Goal: Information Seeking & Learning: Learn about a topic

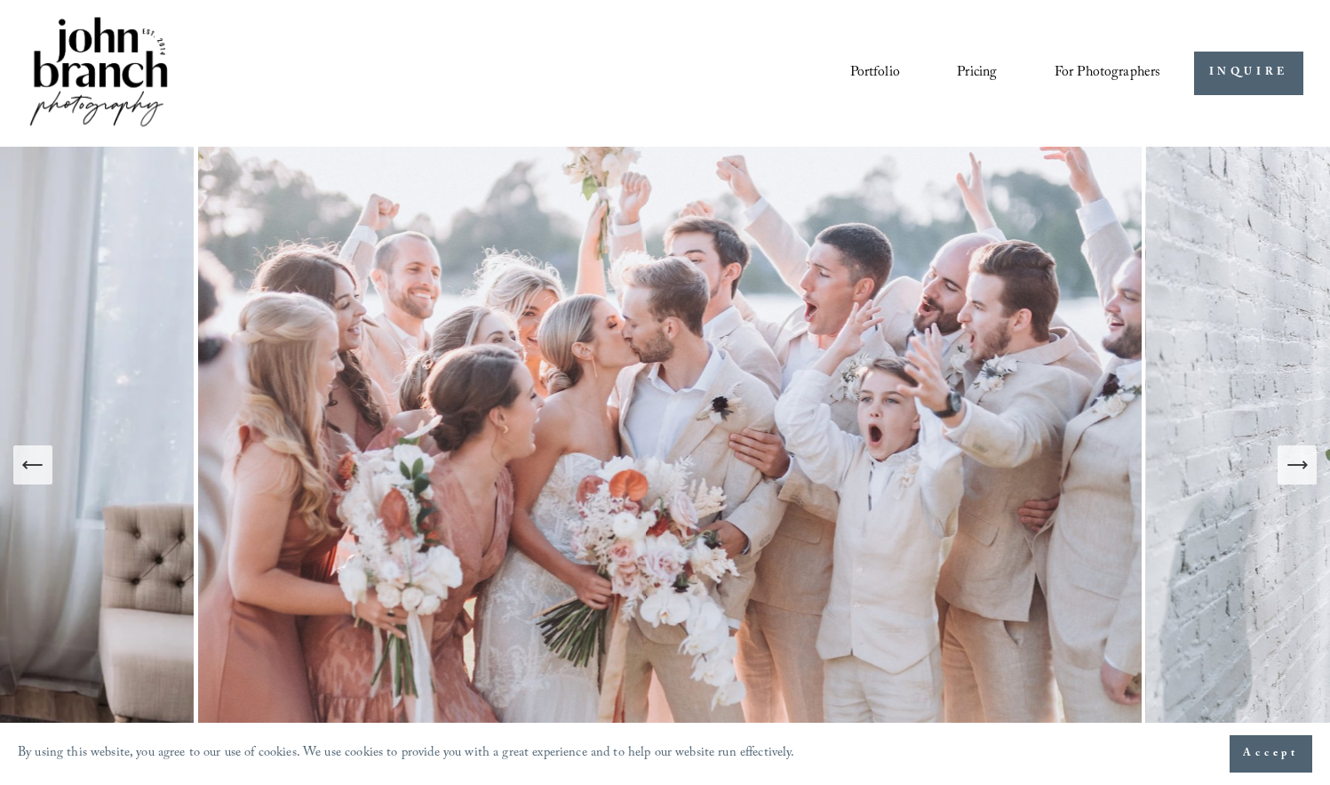
click at [952, 80] on nav "Portfolio Pricing For Photographers Presets Education Courses Blog" at bounding box center [1005, 73] width 311 height 30
click at [968, 76] on link "Pricing" at bounding box center [977, 73] width 40 height 30
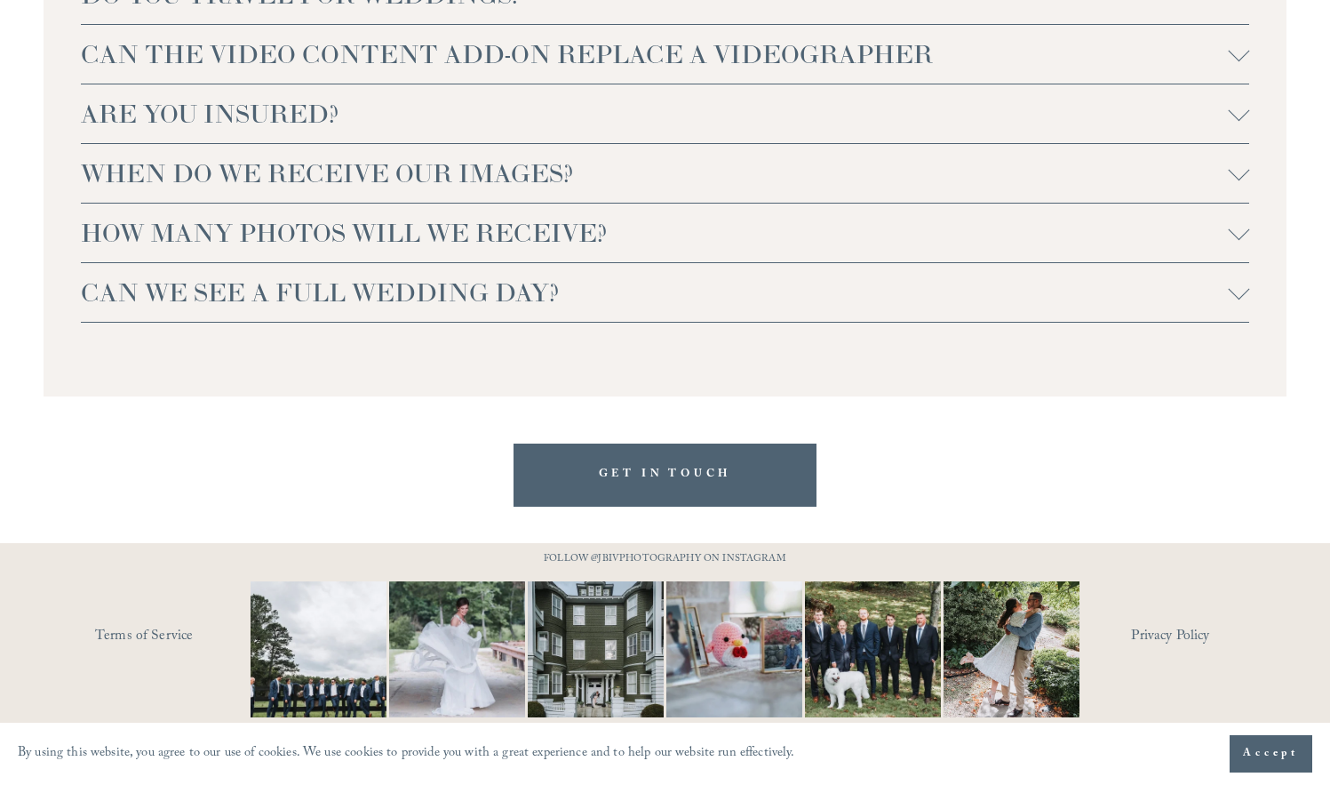
scroll to position [3751, 0]
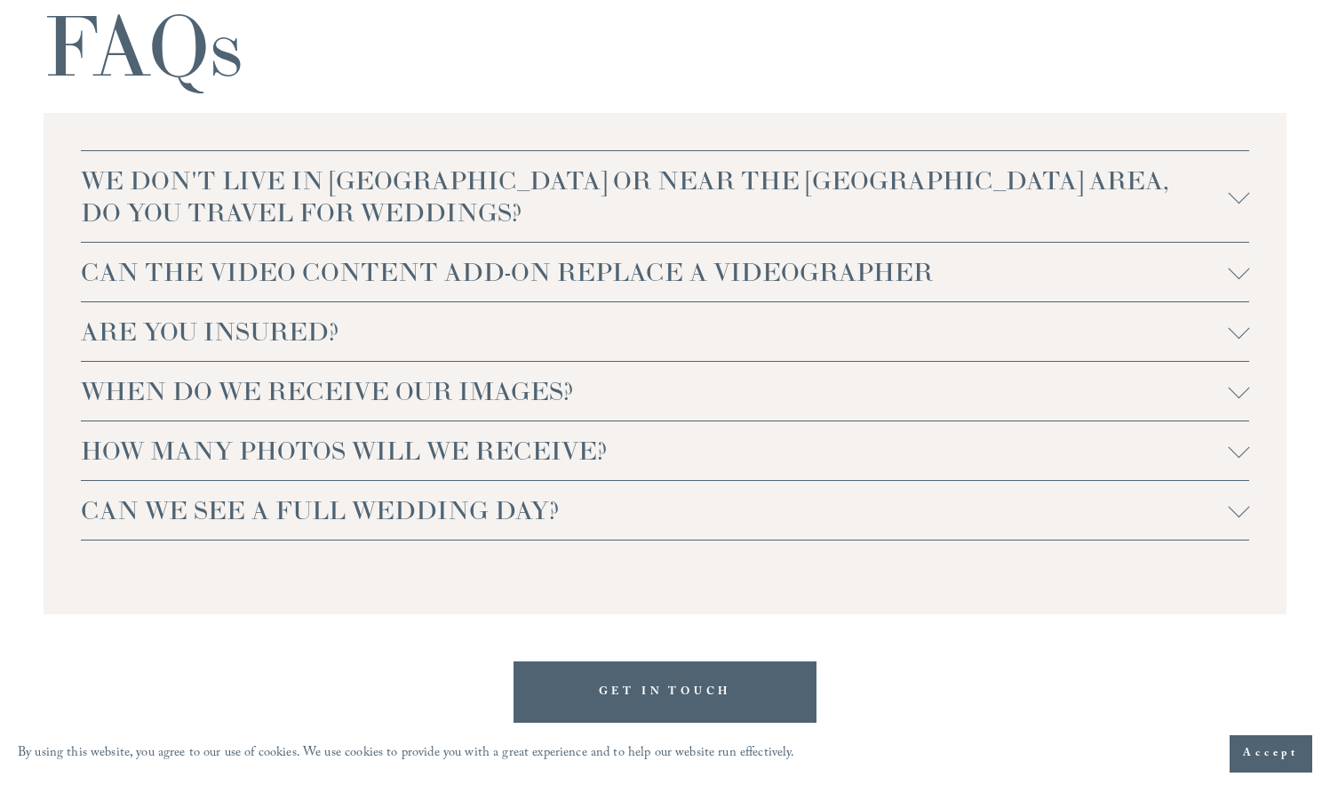
click at [235, 343] on span "ARE YOU INSURED?" at bounding box center [655, 331] width 1148 height 32
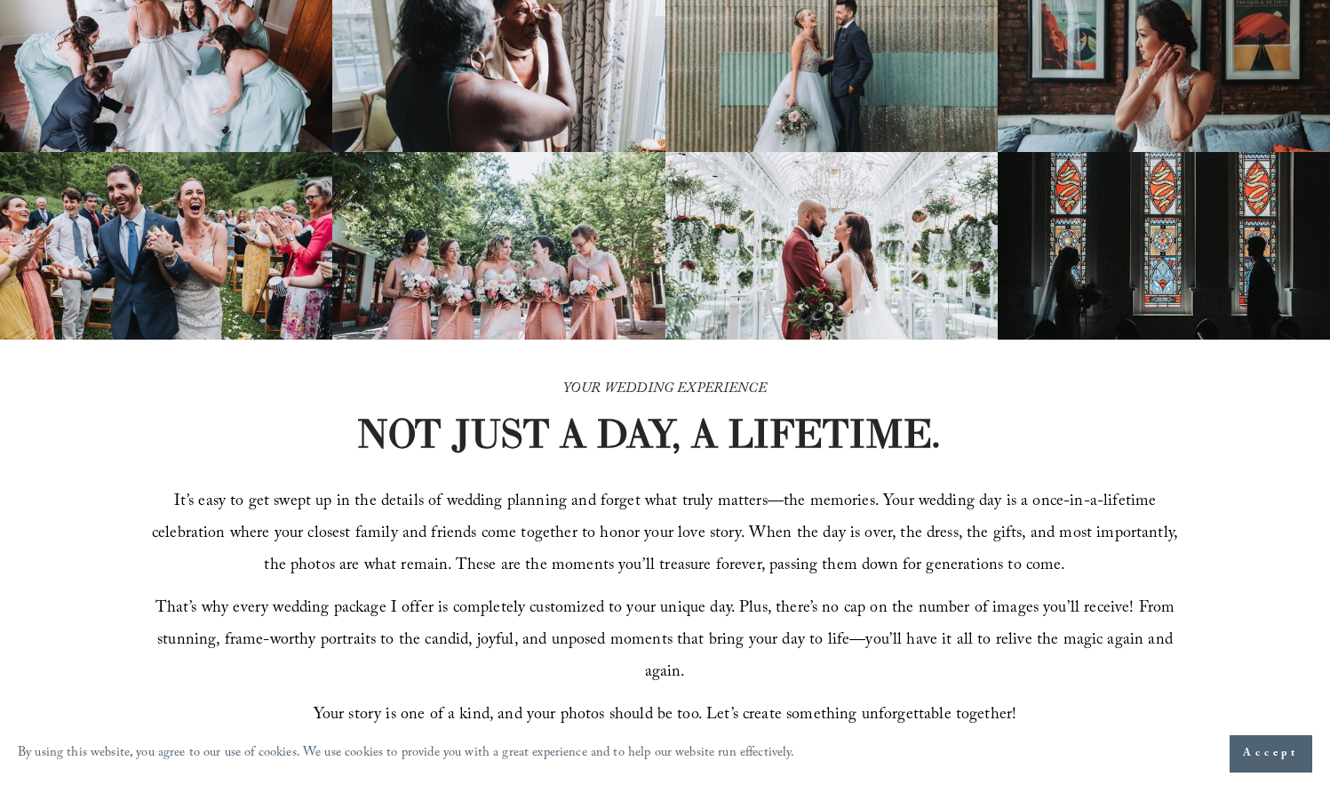
scroll to position [0, 0]
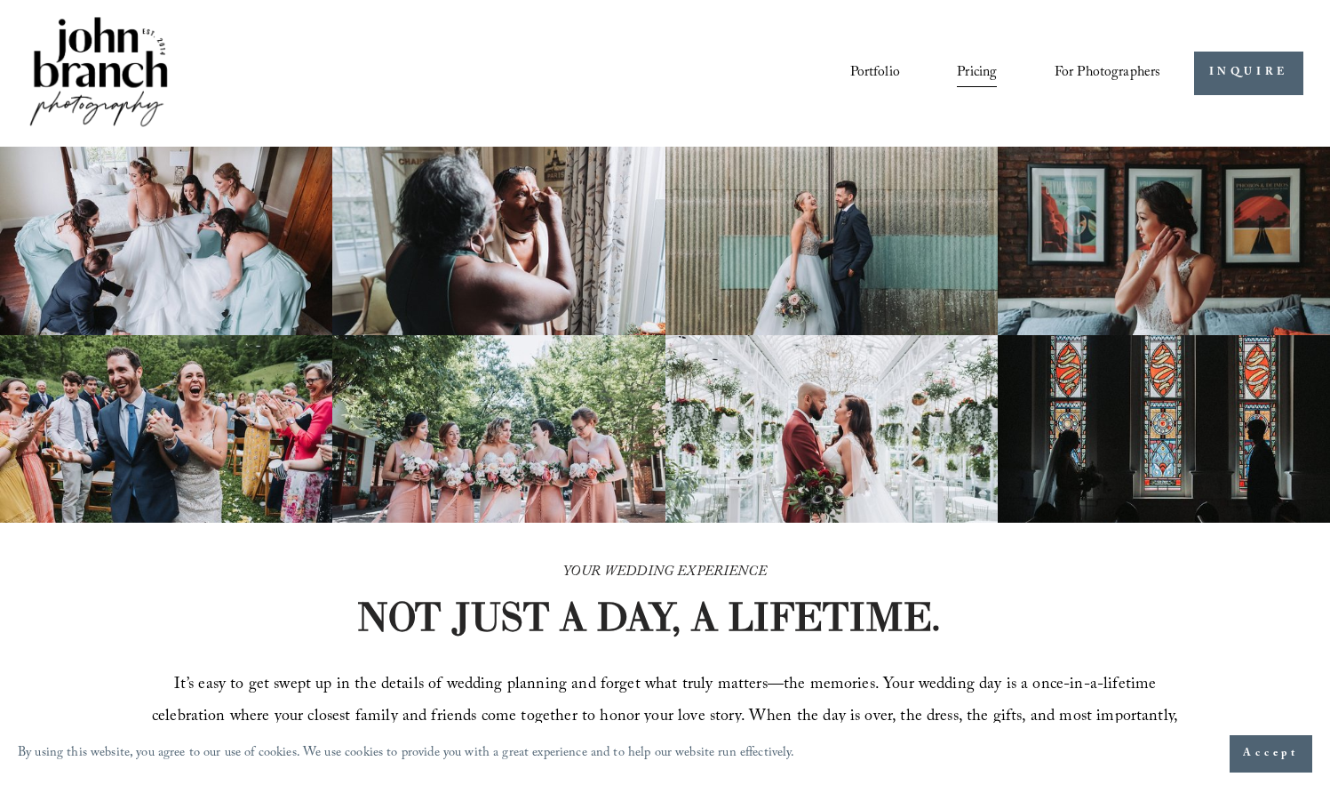
click at [448, 85] on div "Portfolio Pricing For Photographers Presets Education Courses Blog" at bounding box center [681, 73] width 957 height 30
click at [850, 68] on link "Portfolio" at bounding box center [875, 73] width 50 height 30
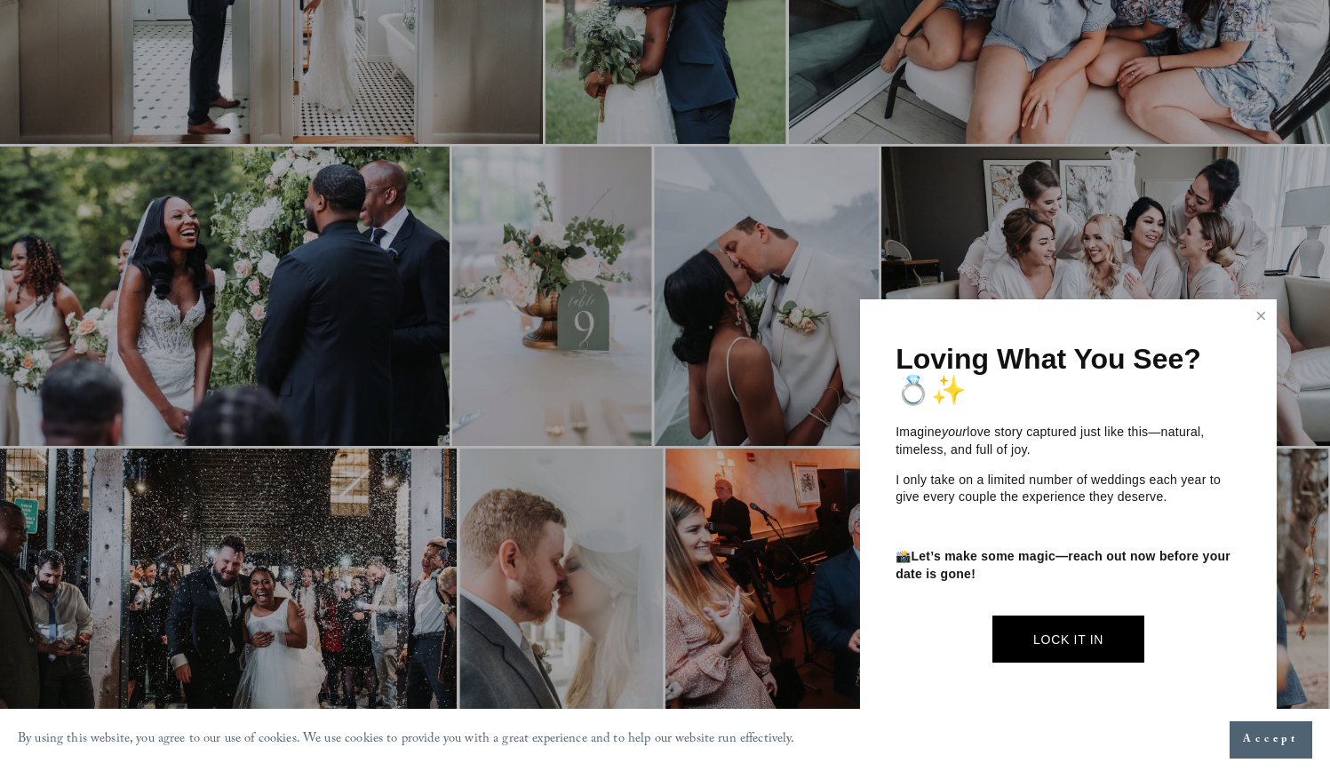
scroll to position [1521, 0]
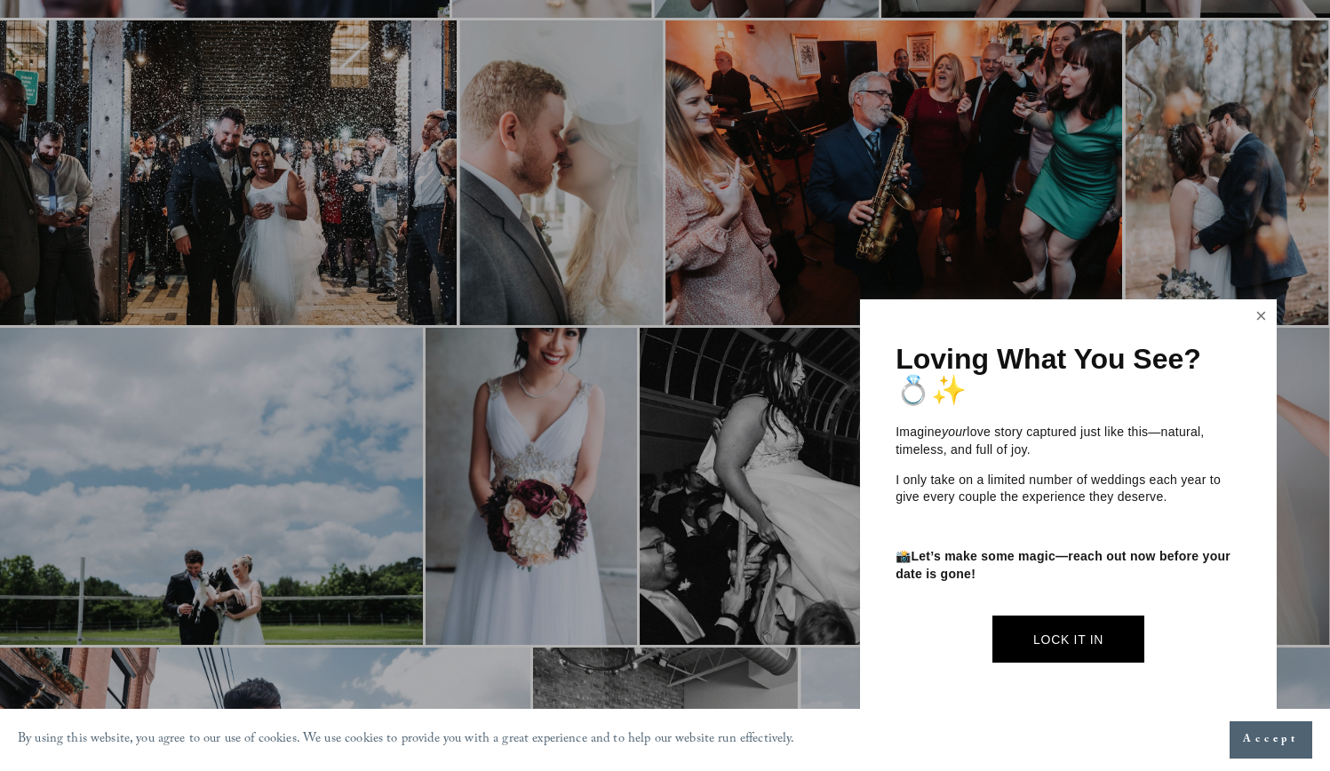
click at [1262, 320] on link "Close" at bounding box center [1261, 316] width 27 height 28
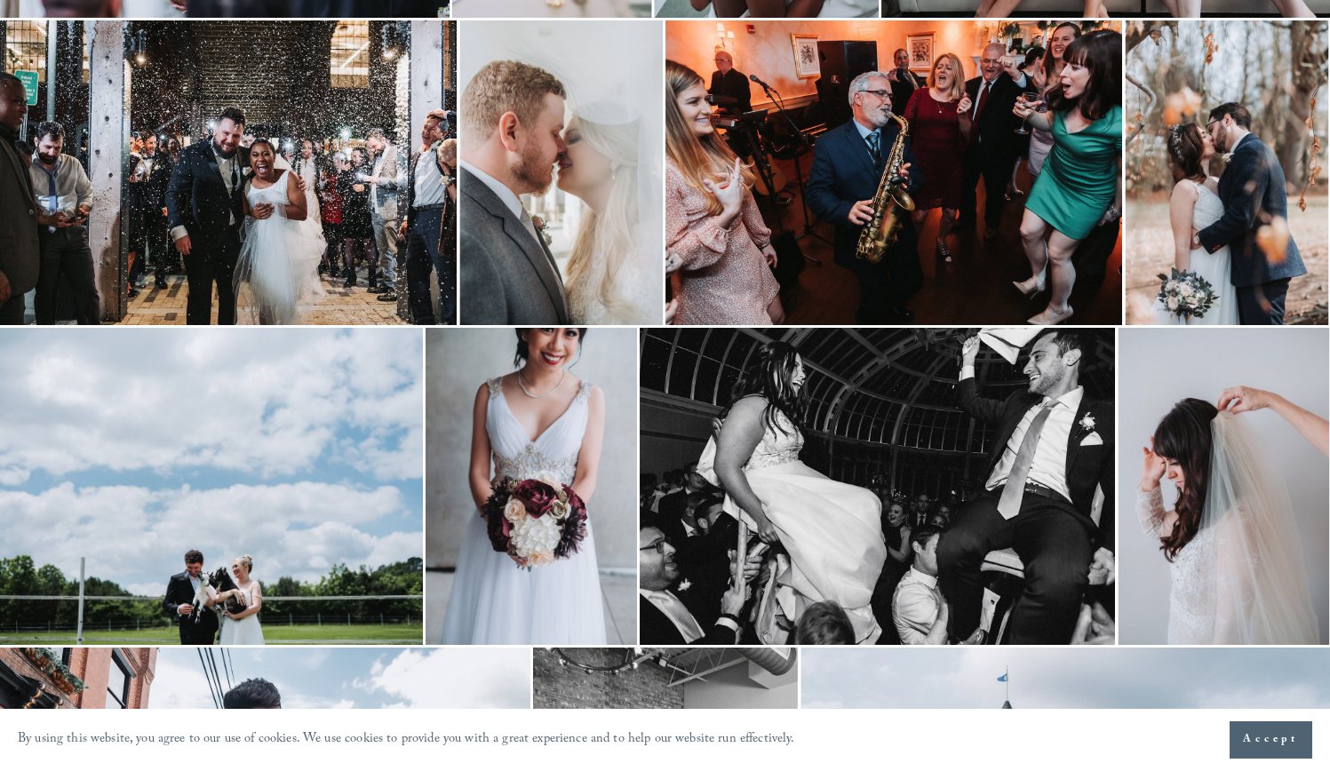
click at [1272, 746] on span "Accept" at bounding box center [1271, 740] width 56 height 18
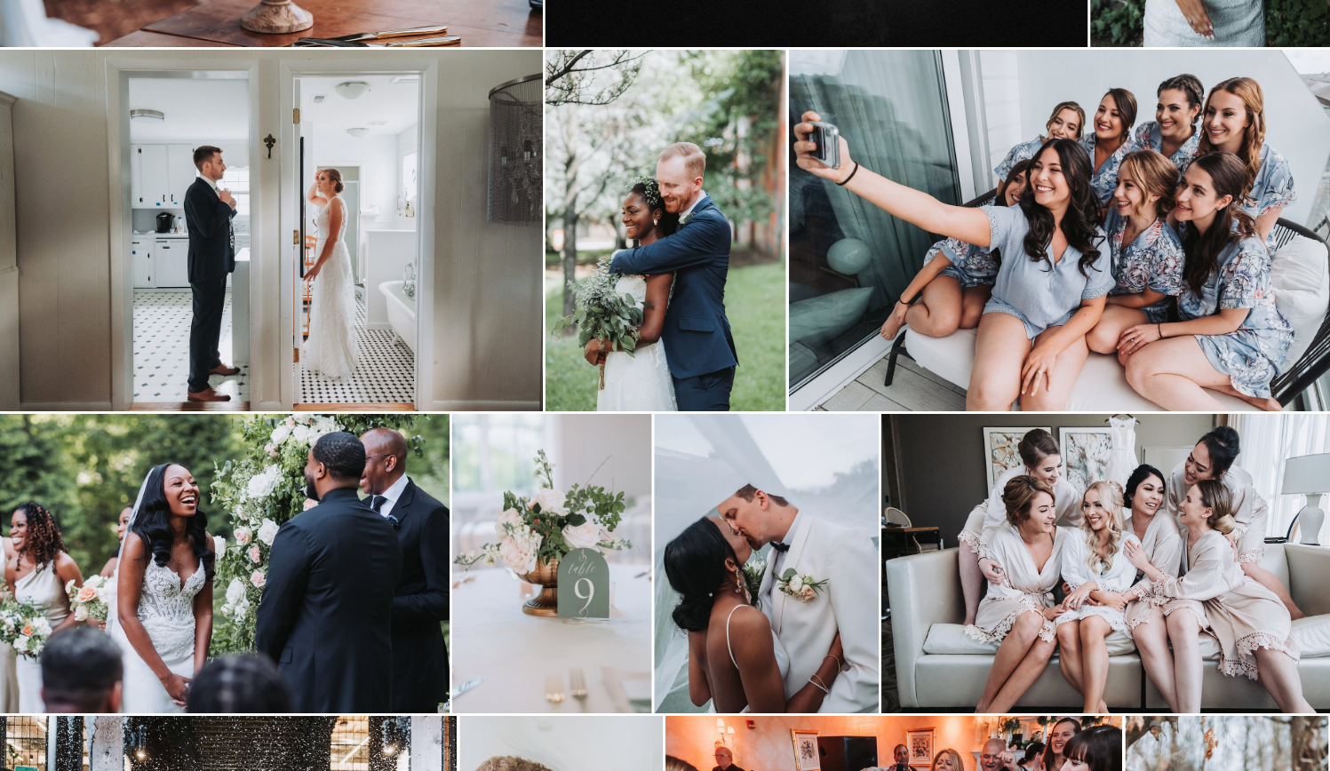
scroll to position [0, 0]
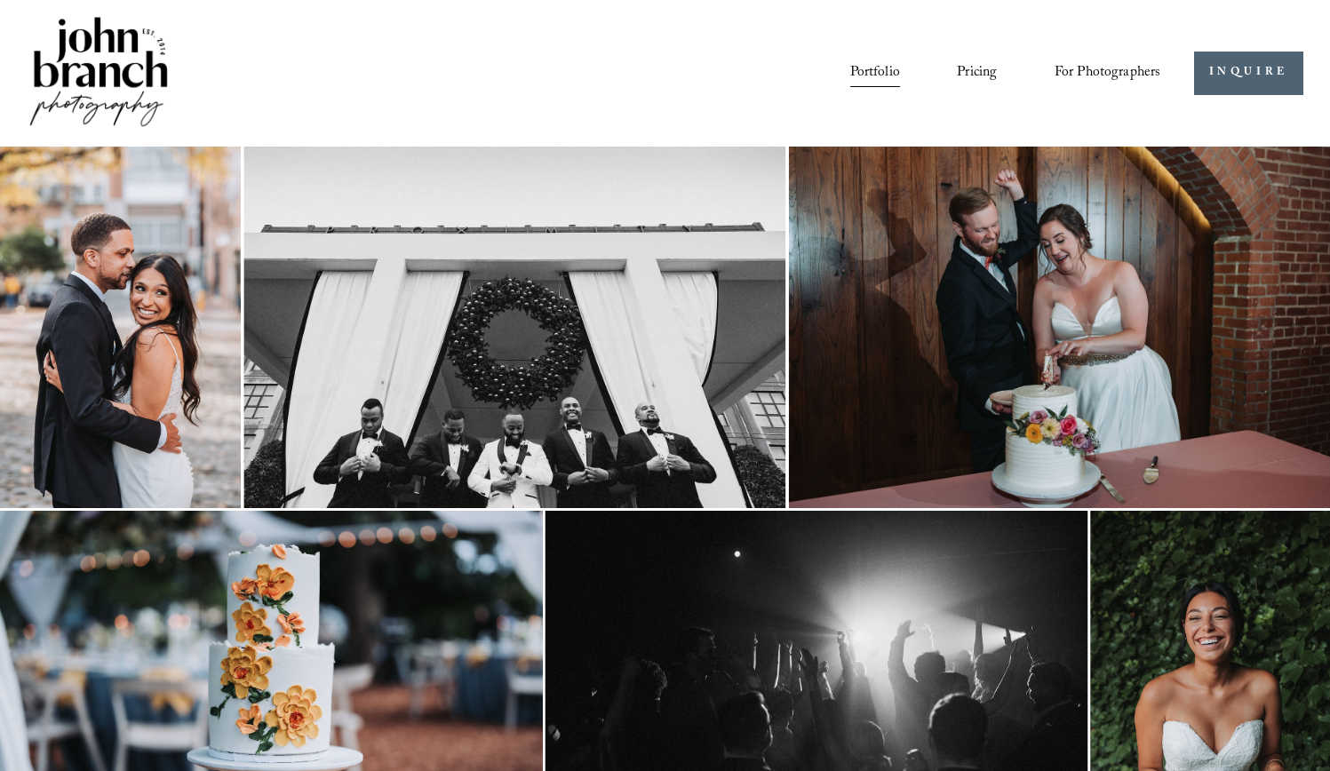
click at [1121, 80] on span "For Photographers" at bounding box center [1108, 74] width 107 height 28
click at [0, 0] on link "Blog" at bounding box center [0, 0] width 0 height 0
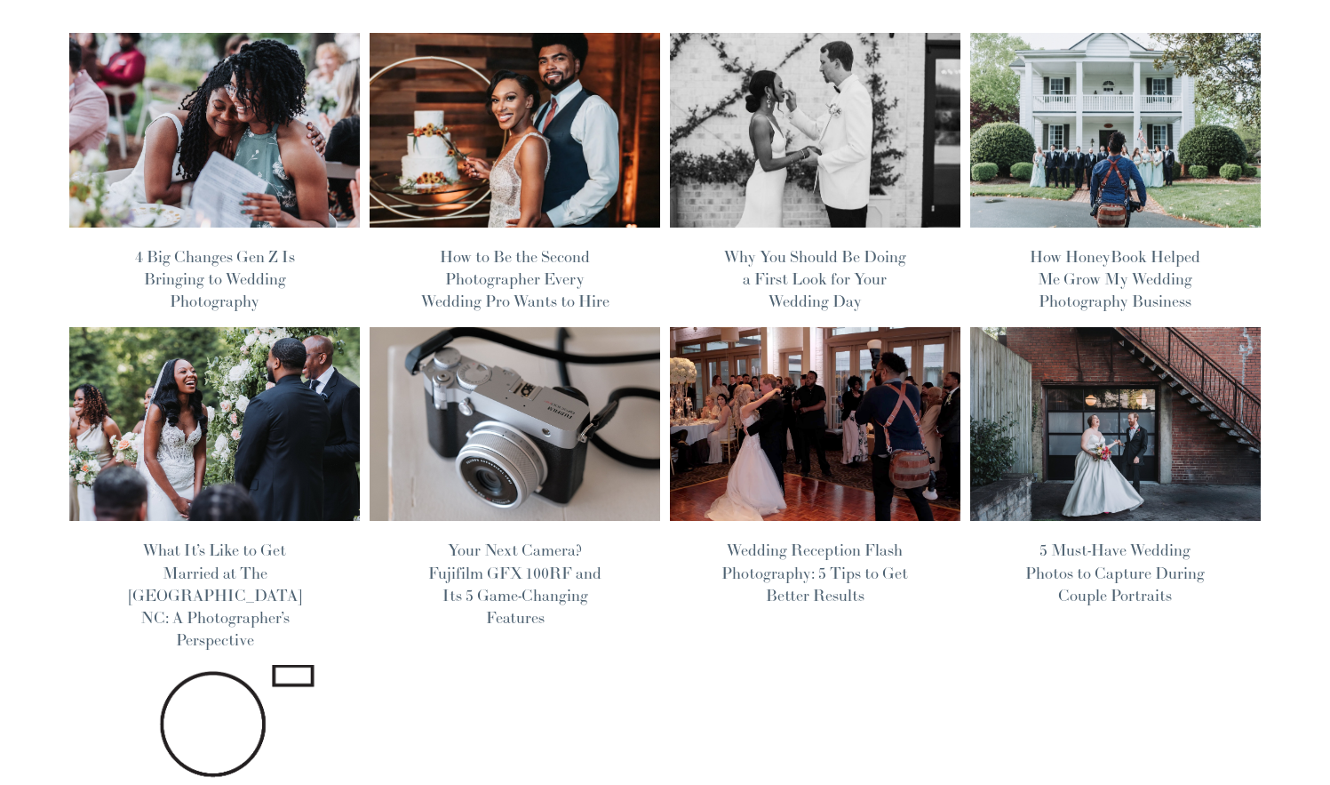
scroll to position [285, 0]
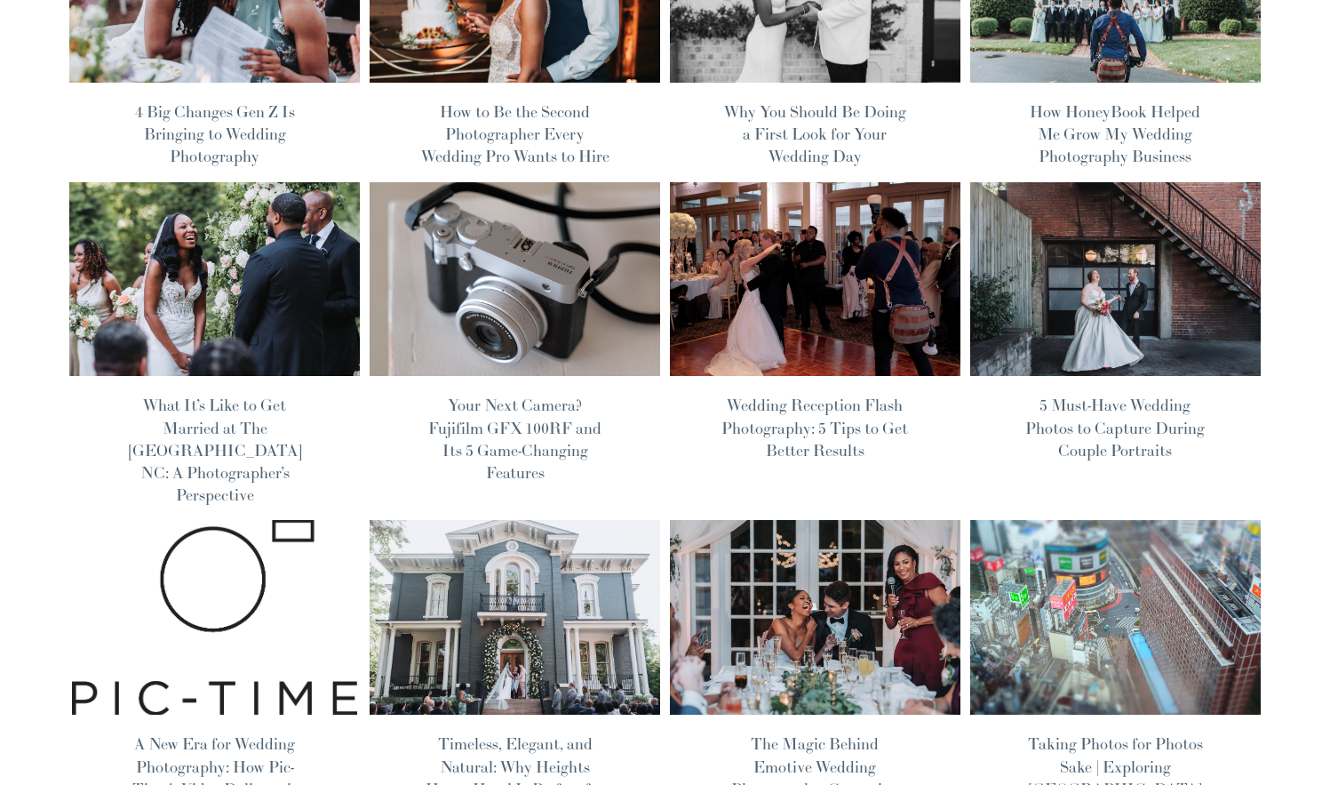
click at [859, 249] on img at bounding box center [814, 279] width 293 height 196
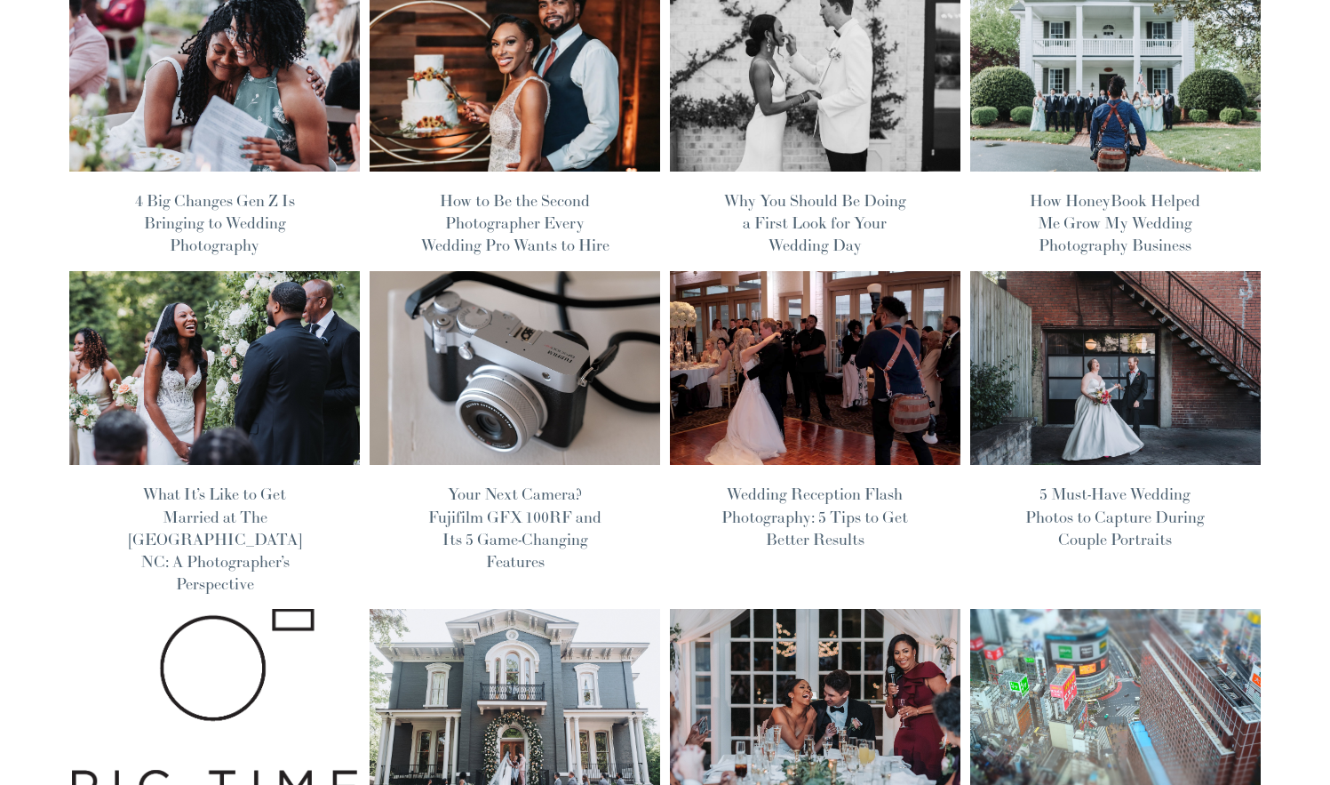
scroll to position [12, 0]
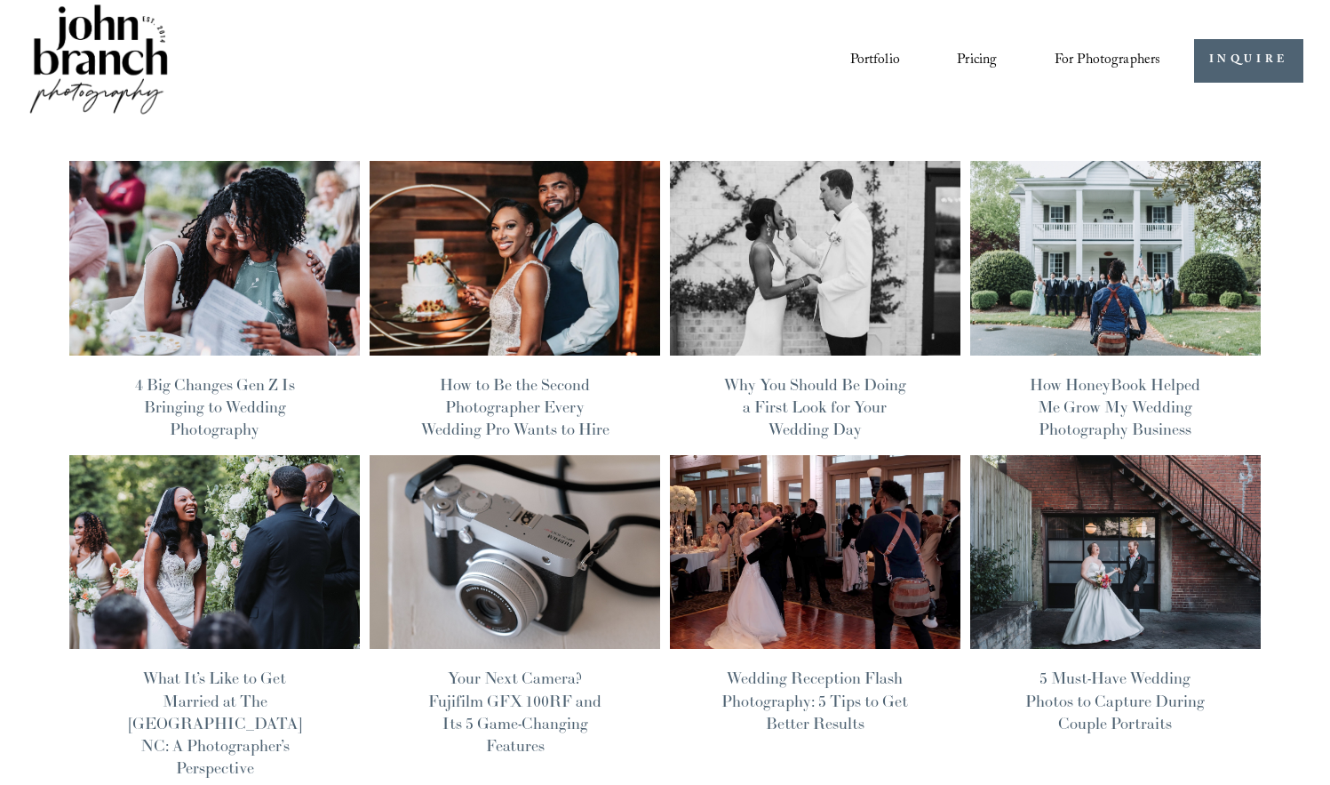
click at [1024, 323] on img at bounding box center [1115, 258] width 293 height 196
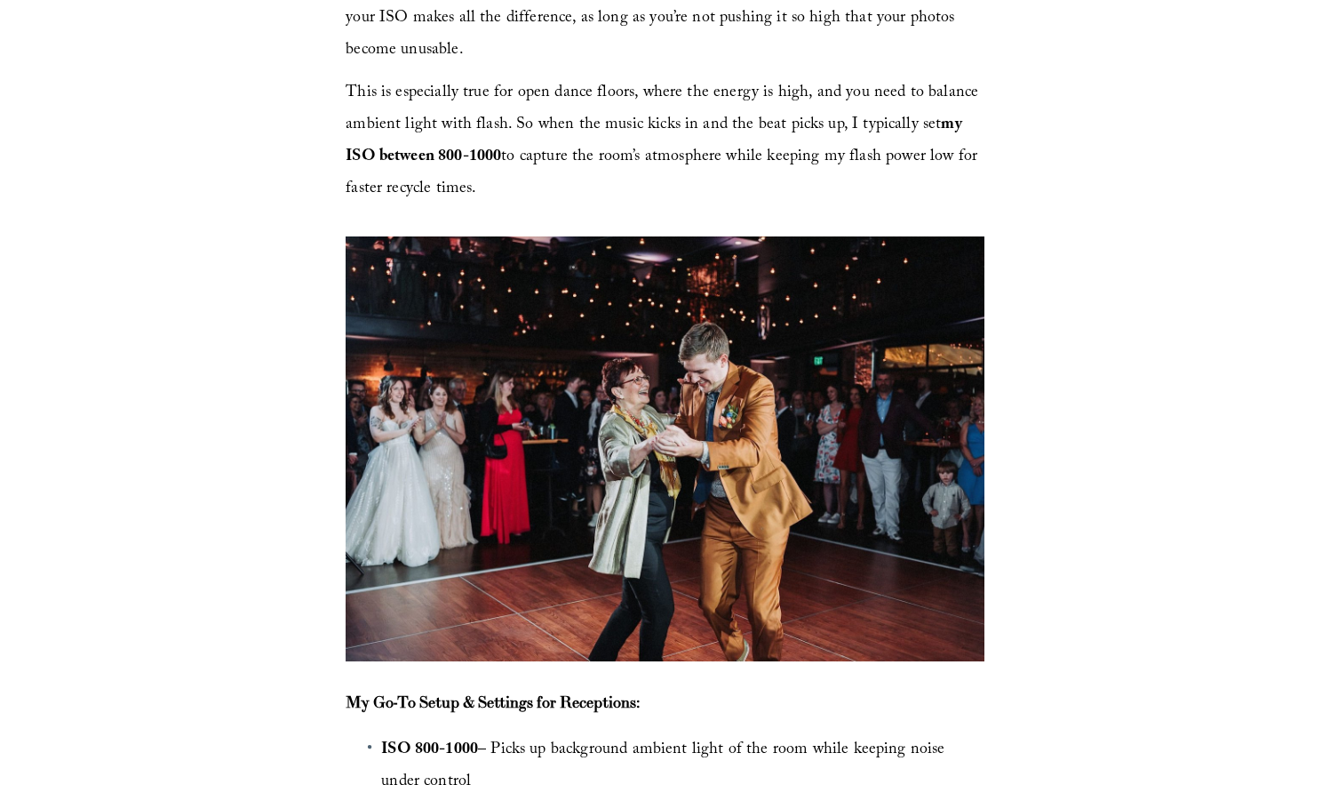
scroll to position [2095, 0]
